Goal: Task Accomplishment & Management: Use online tool/utility

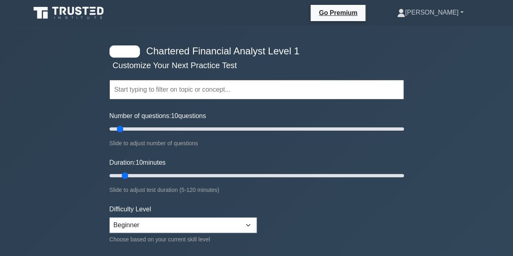
click at [453, 16] on link "[PERSON_NAME]" at bounding box center [429, 12] width 105 height 16
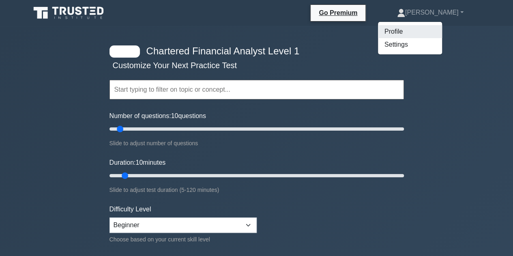
click at [414, 35] on link "Profile" at bounding box center [410, 31] width 64 height 13
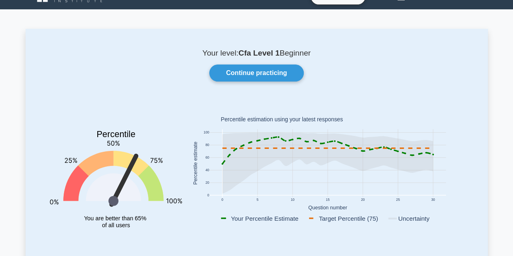
scroll to position [17, 0]
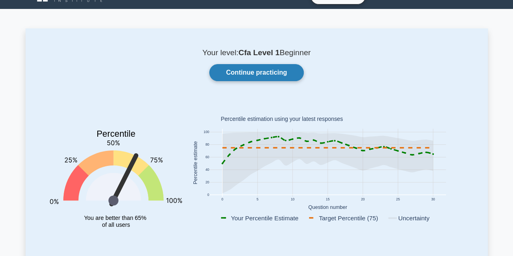
click at [265, 75] on link "Continue practicing" at bounding box center [256, 72] width 94 height 17
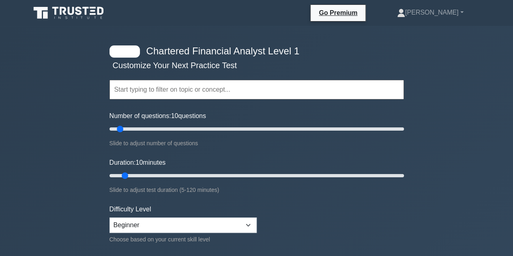
click at [139, 92] on input "text" at bounding box center [256, 89] width 294 height 19
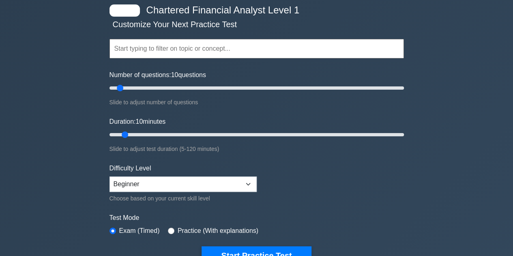
scroll to position [49, 0]
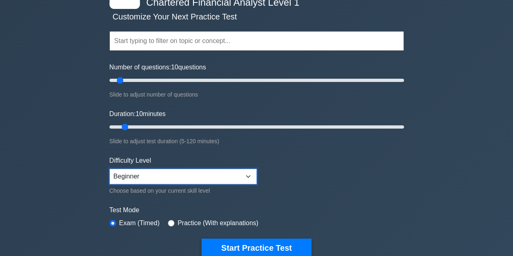
click at [184, 175] on select "Beginner Intermediate Expert" at bounding box center [182, 176] width 147 height 15
click at [39, 166] on div "Chartered Financial Analyst Level 1 Customize Your Next Practice Test Topics Qu…" at bounding box center [256, 215] width 513 height 477
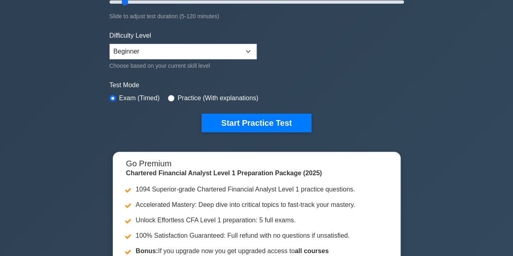
scroll to position [0, 0]
